Goal: Information Seeking & Learning: Learn about a topic

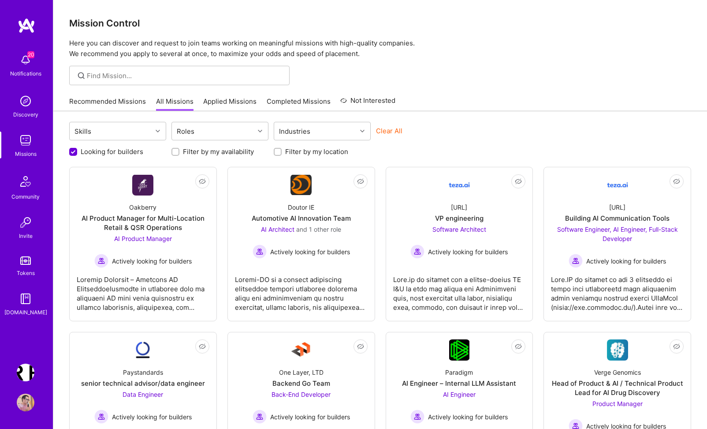
scroll to position [69, 0]
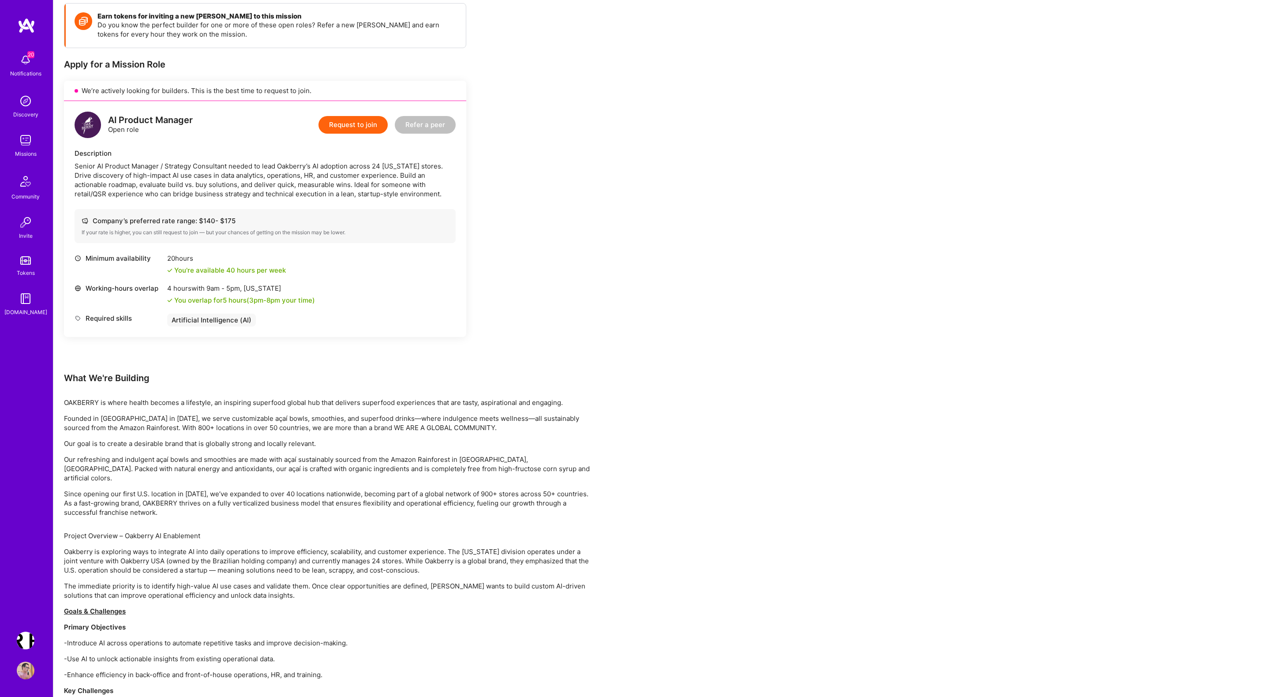
scroll to position [128, 0]
click at [408, 341] on div "Earn tokens for inviting a new A.Teamer to this mission Do you know the perfect…" at bounding box center [265, 185] width 402 height 369
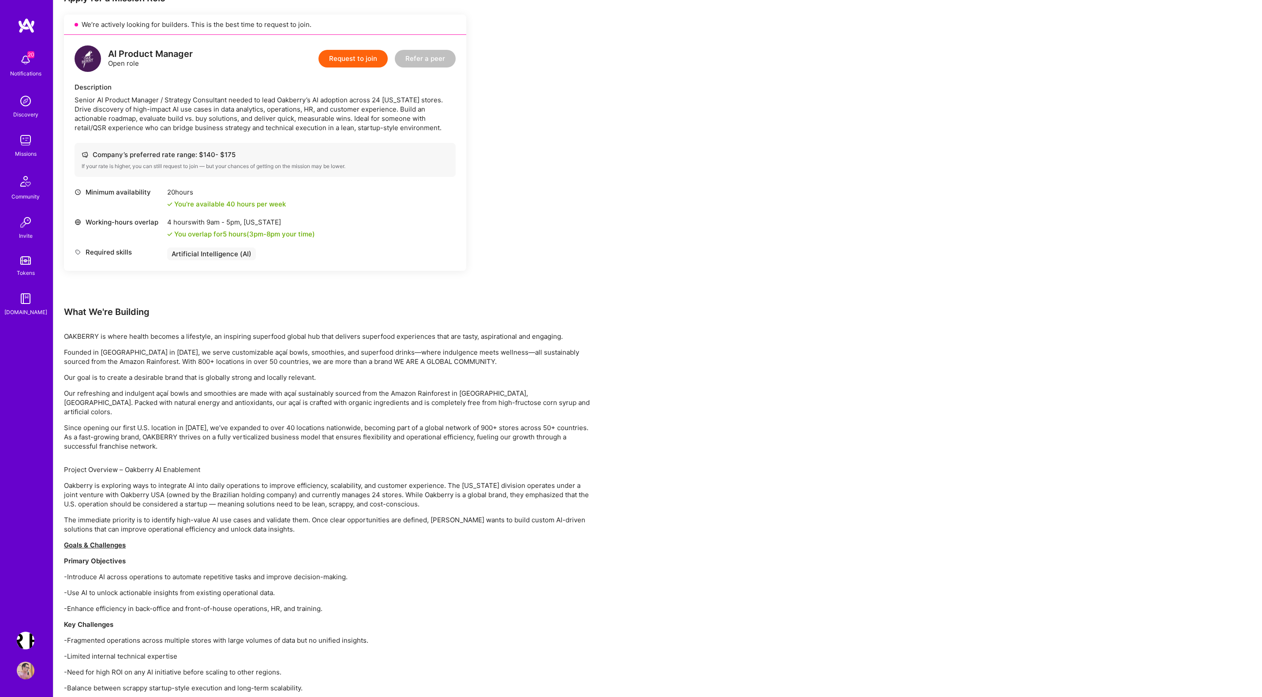
click at [26, 143] on img at bounding box center [26, 140] width 18 height 18
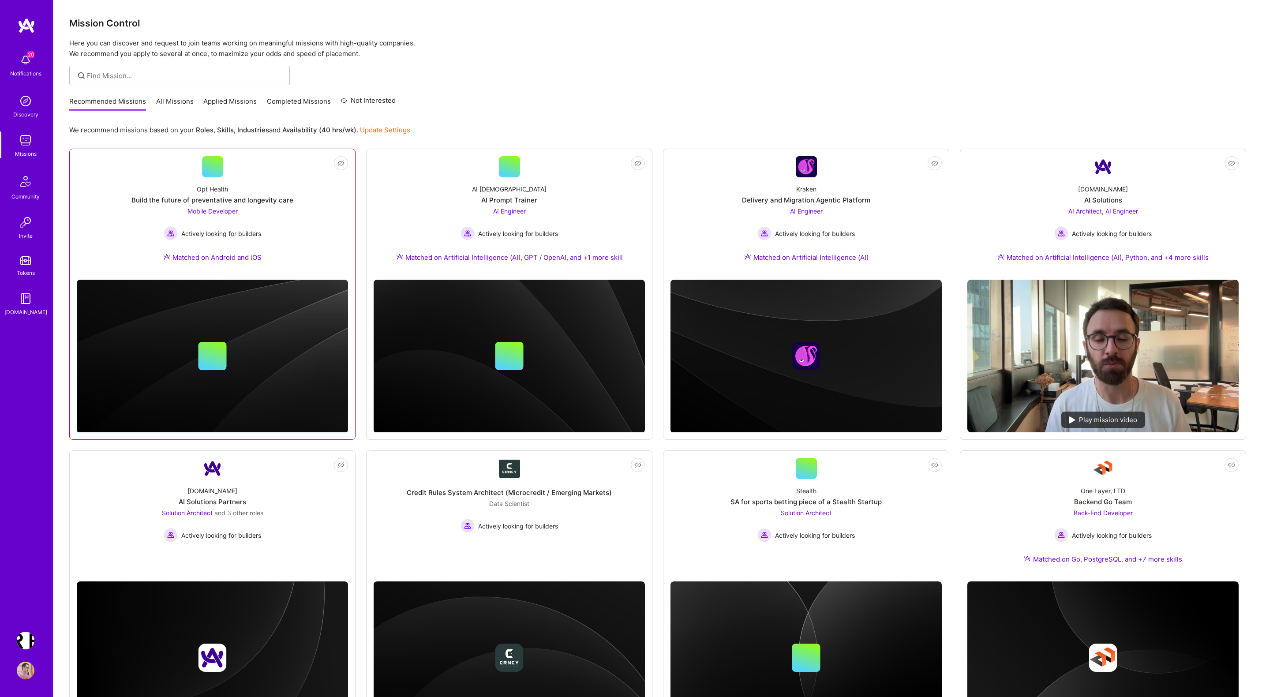
click at [215, 205] on div "Opt Health Build the future of preventative and longevity care Mobile Developer…" at bounding box center [212, 224] width 271 height 95
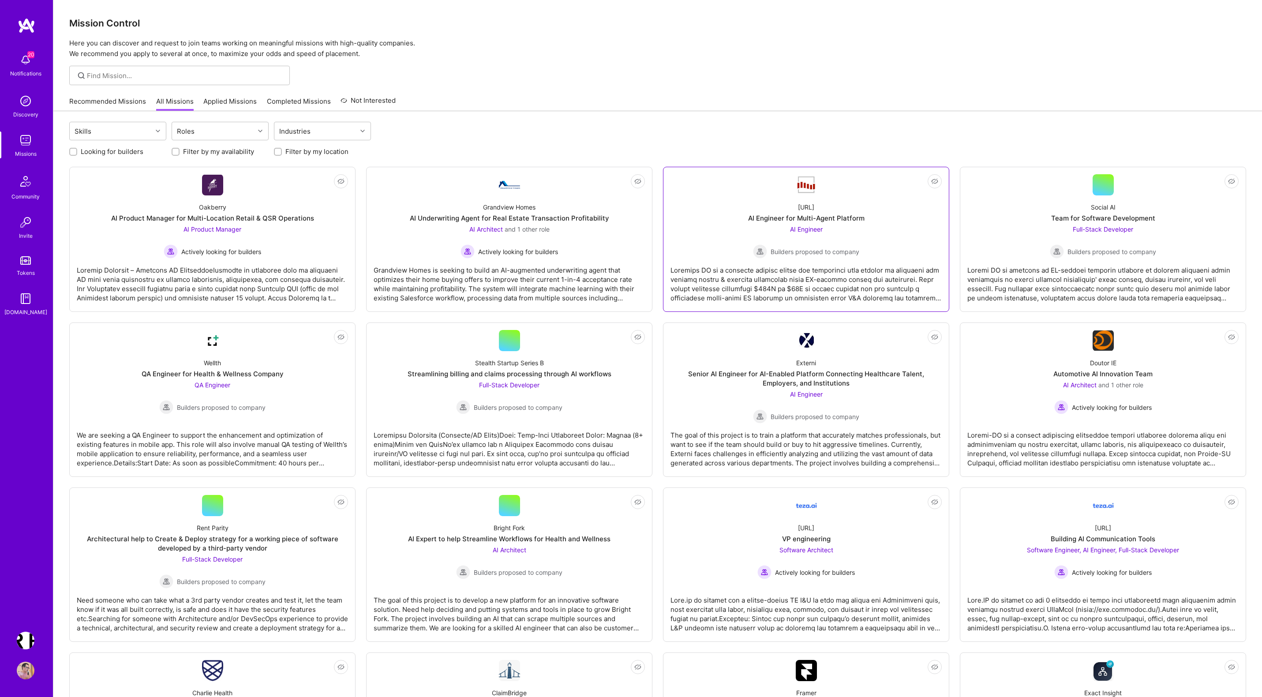
click at [800, 265] on div at bounding box center [805, 280] width 271 height 44
click at [505, 275] on div "Grandview Homes is seeking to build an AI-augmented underwriting agent that opt…" at bounding box center [509, 280] width 271 height 44
click at [1092, 286] on div at bounding box center [1102, 280] width 271 height 44
click at [490, 452] on div at bounding box center [509, 445] width 271 height 44
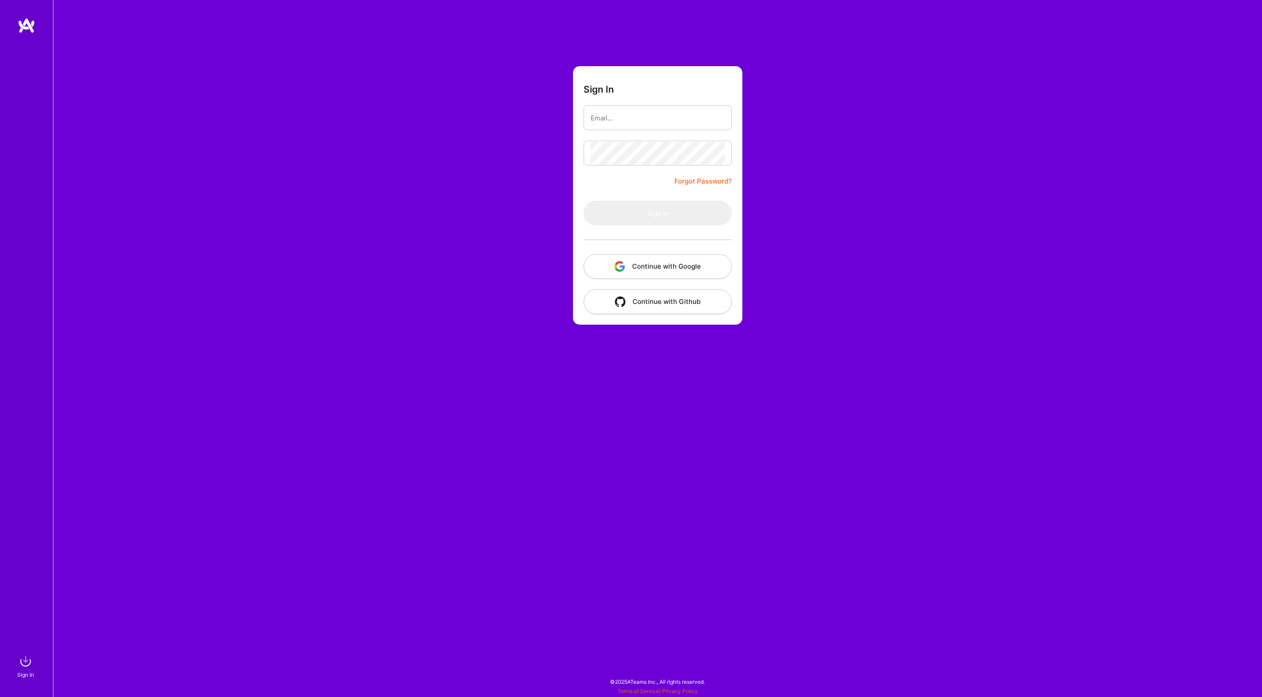
click at [654, 263] on button "Continue with Google" at bounding box center [657, 266] width 148 height 25
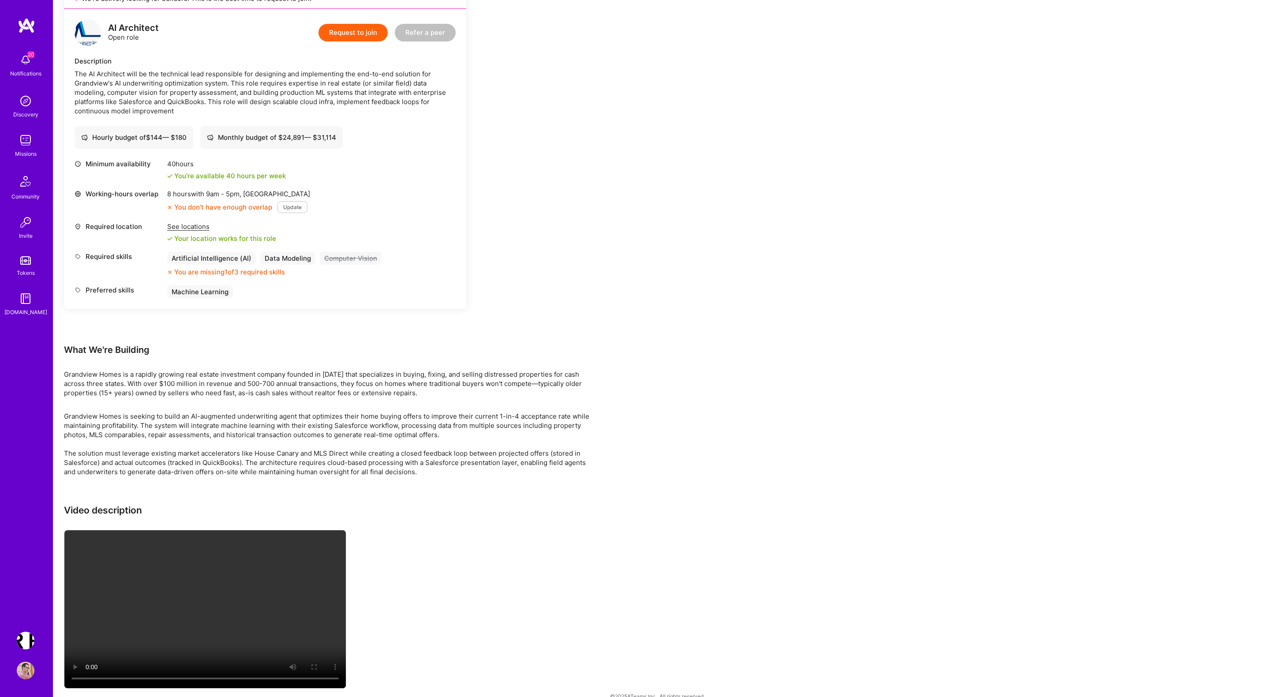
scroll to position [547, 0]
